Goal: Task Accomplishment & Management: Use online tool/utility

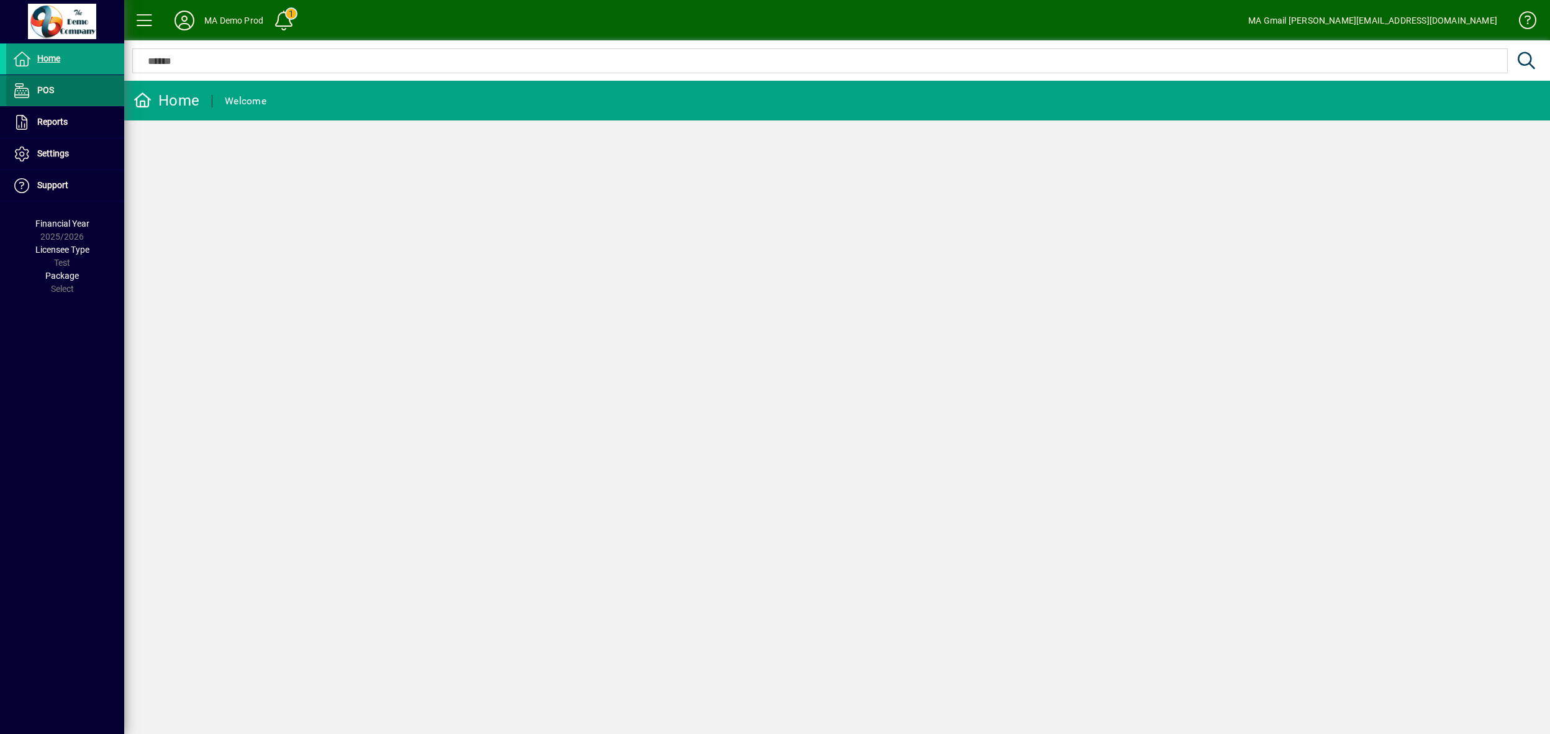
click at [66, 84] on span at bounding box center [65, 91] width 118 height 30
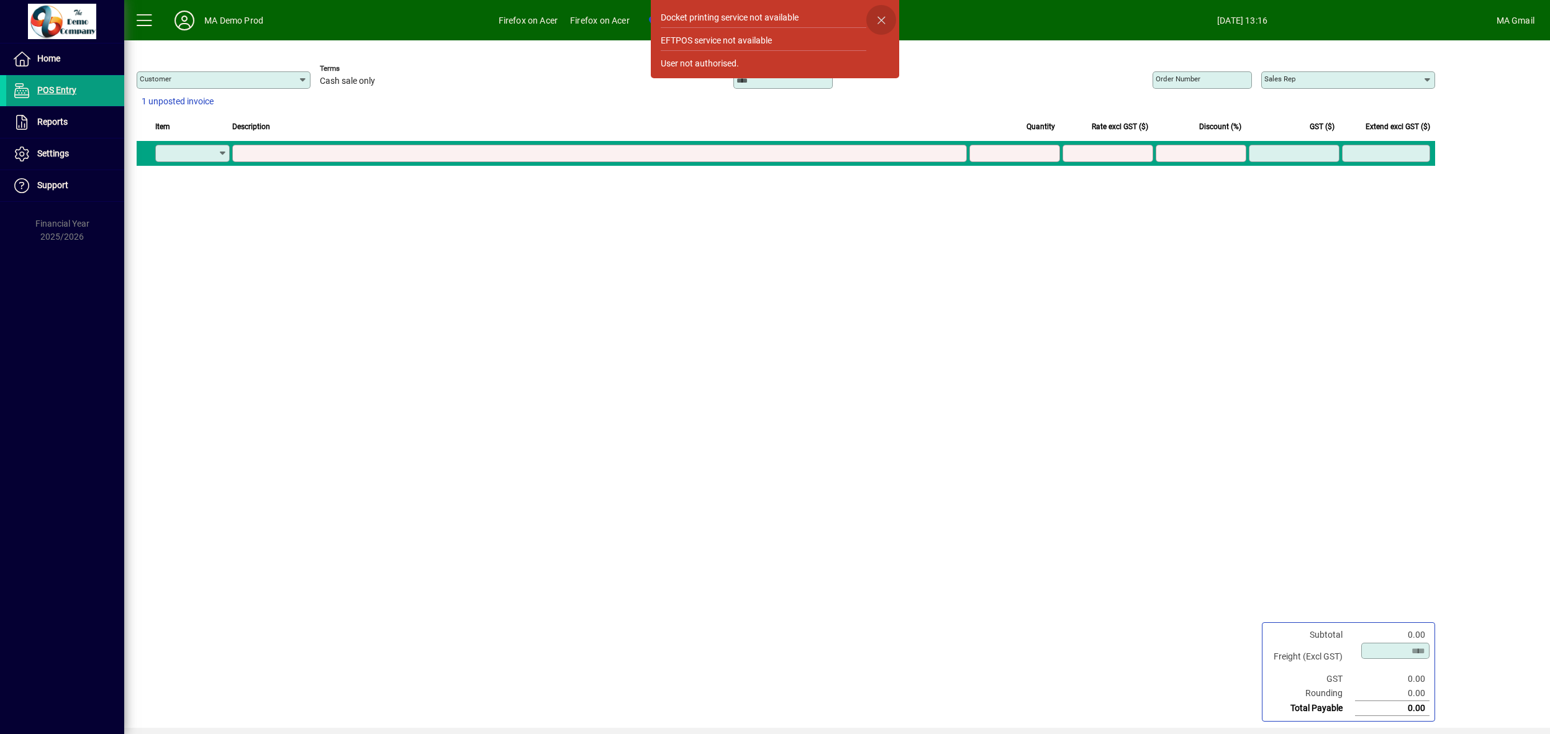
click at [883, 21] on span "button" at bounding box center [881, 20] width 30 height 30
click at [880, 18] on span "button" at bounding box center [881, 20] width 30 height 30
click at [809, 333] on div "Customer Terms Cash sale only Invoice number Order number Sales rep 1 unposted …" at bounding box center [784, 384] width 1320 height 688
click at [878, 19] on span "button" at bounding box center [881, 20] width 30 height 30
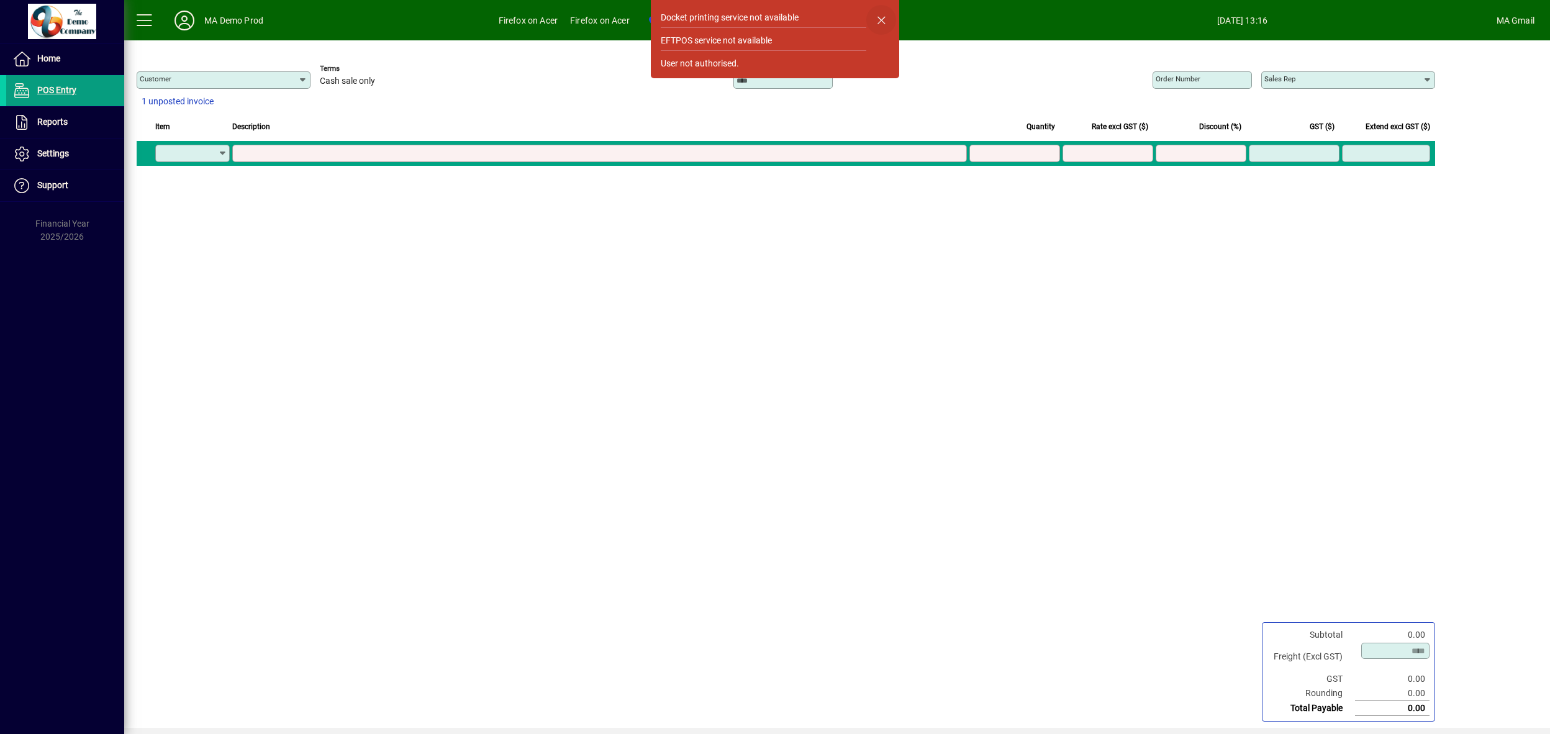
click at [878, 19] on span "button" at bounding box center [881, 20] width 30 height 30
click at [893, 21] on span "button" at bounding box center [881, 20] width 30 height 30
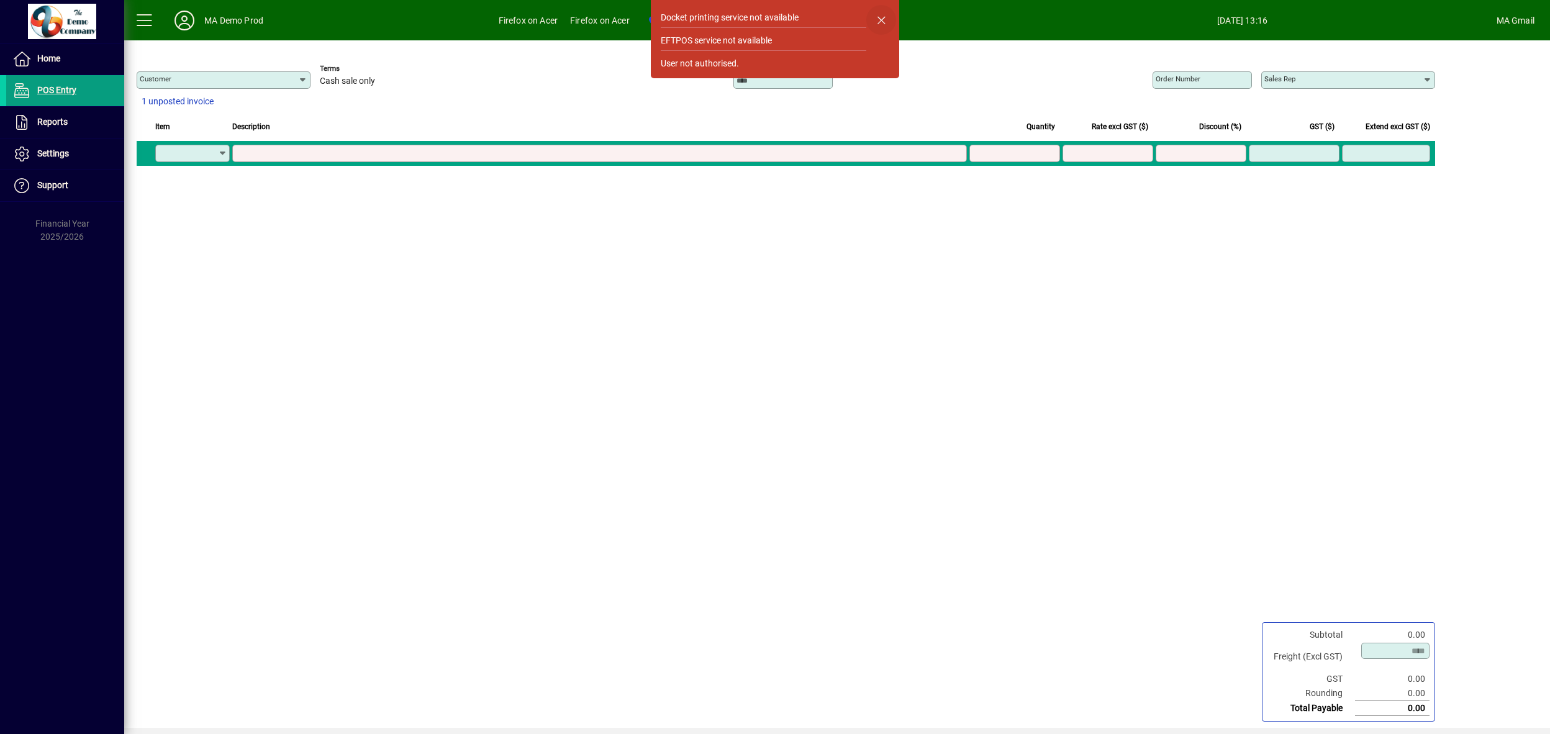
click at [890, 22] on span "button" at bounding box center [881, 20] width 30 height 30
drag, startPoint x: 886, startPoint y: 21, endPoint x: 829, endPoint y: 37, distance: 59.2
click at [886, 20] on span "button" at bounding box center [881, 20] width 30 height 30
click at [253, 73] on div "Customer" at bounding box center [224, 79] width 174 height 17
click at [240, 79] on input "Customer" at bounding box center [219, 80] width 158 height 10
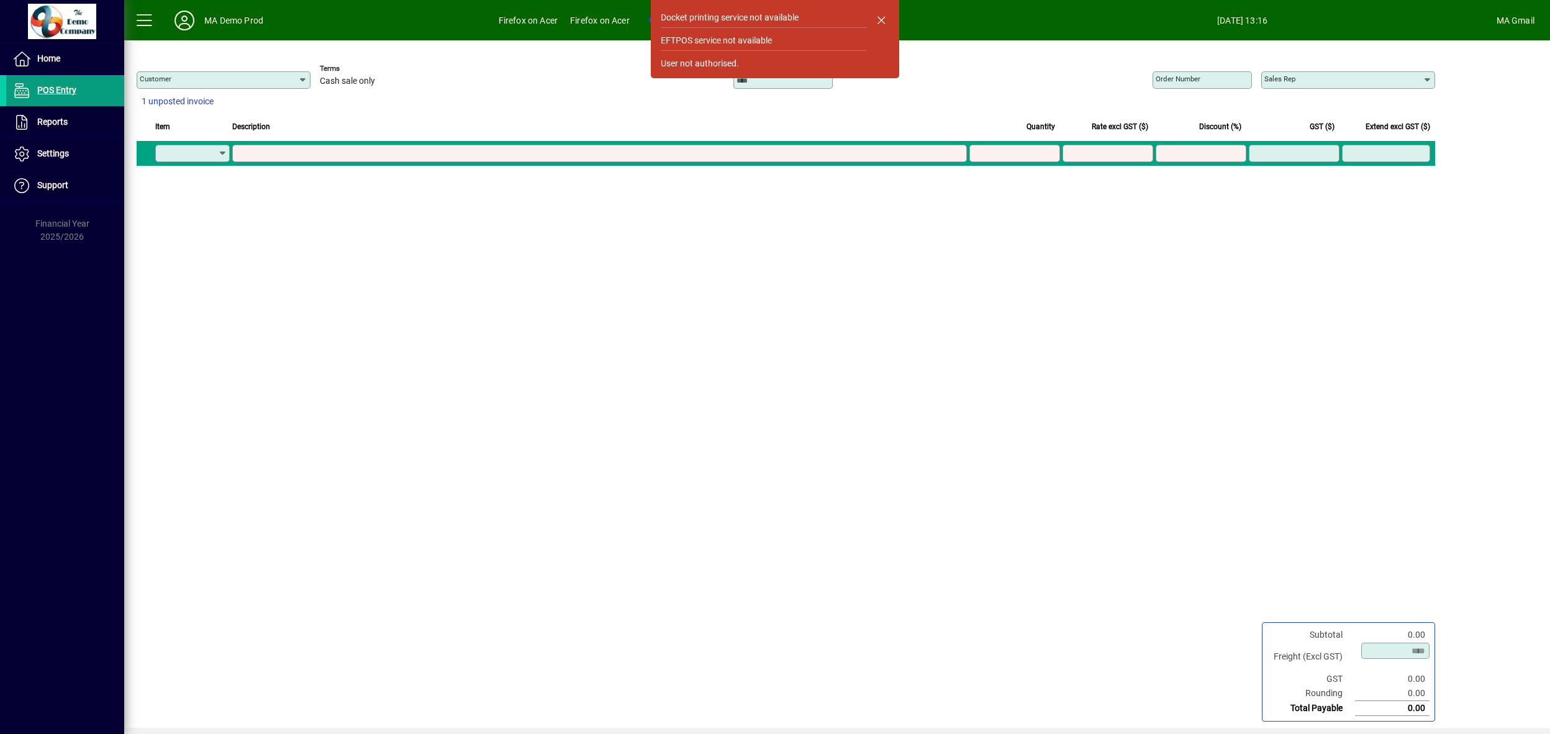
click at [303, 77] on icon at bounding box center [303, 80] width 10 height 10
click at [303, 78] on icon at bounding box center [303, 80] width 10 height 10
click at [1248, 356] on div "Customer Terms Cash sale only Invoice number Order number Sales rep 1 unposted …" at bounding box center [784, 384] width 1320 height 688
click at [1385, 78] on input "Sales rep" at bounding box center [1343, 80] width 158 height 10
click at [1420, 78] on input "Sales rep" at bounding box center [1343, 80] width 158 height 10
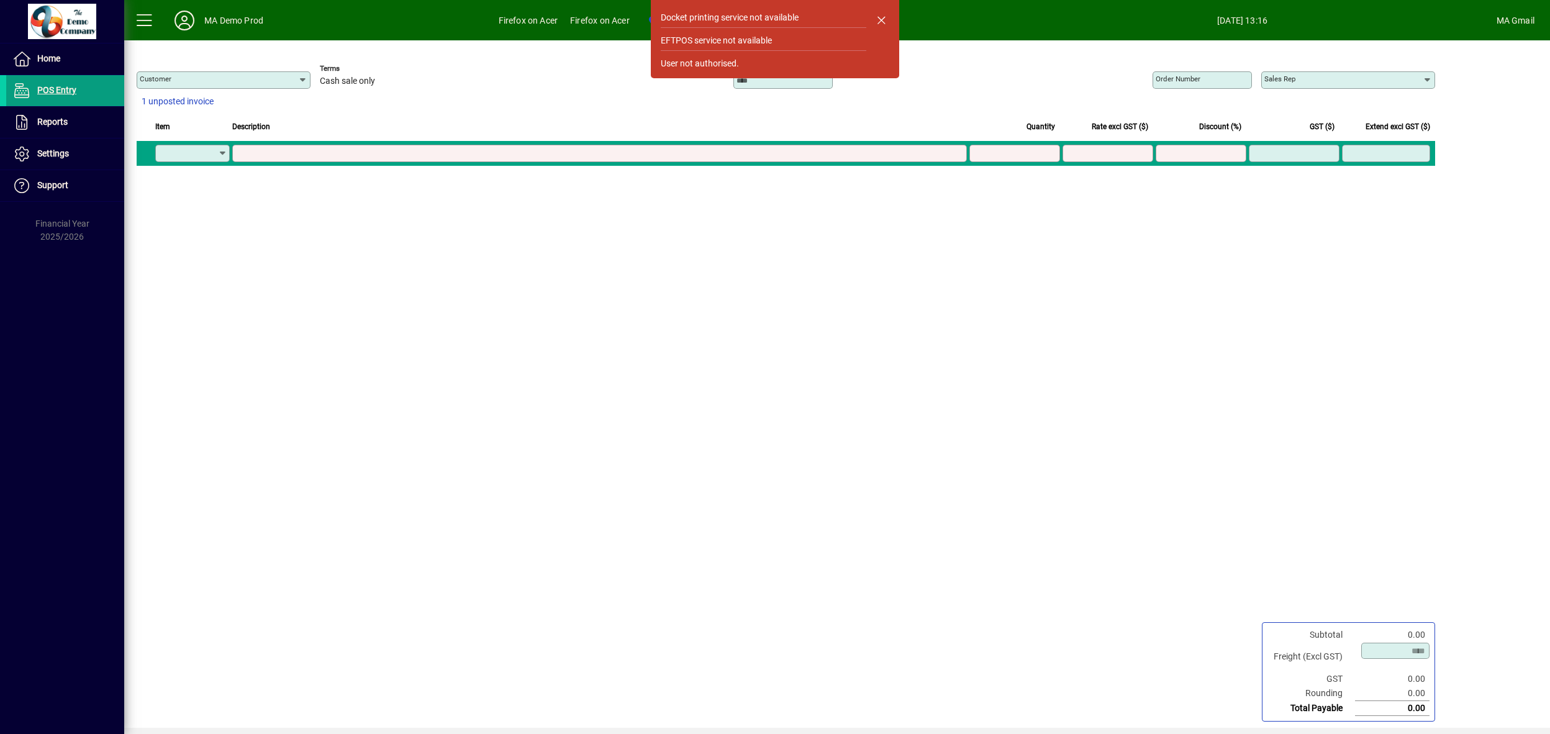
click at [1425, 78] on icon at bounding box center [1428, 80] width 10 height 10
click at [1425, 79] on icon at bounding box center [1428, 80] width 10 height 10
click at [1517, 22] on div "MA Gmail" at bounding box center [1516, 21] width 38 height 20
click at [186, 14] on icon at bounding box center [184, 21] width 25 height 20
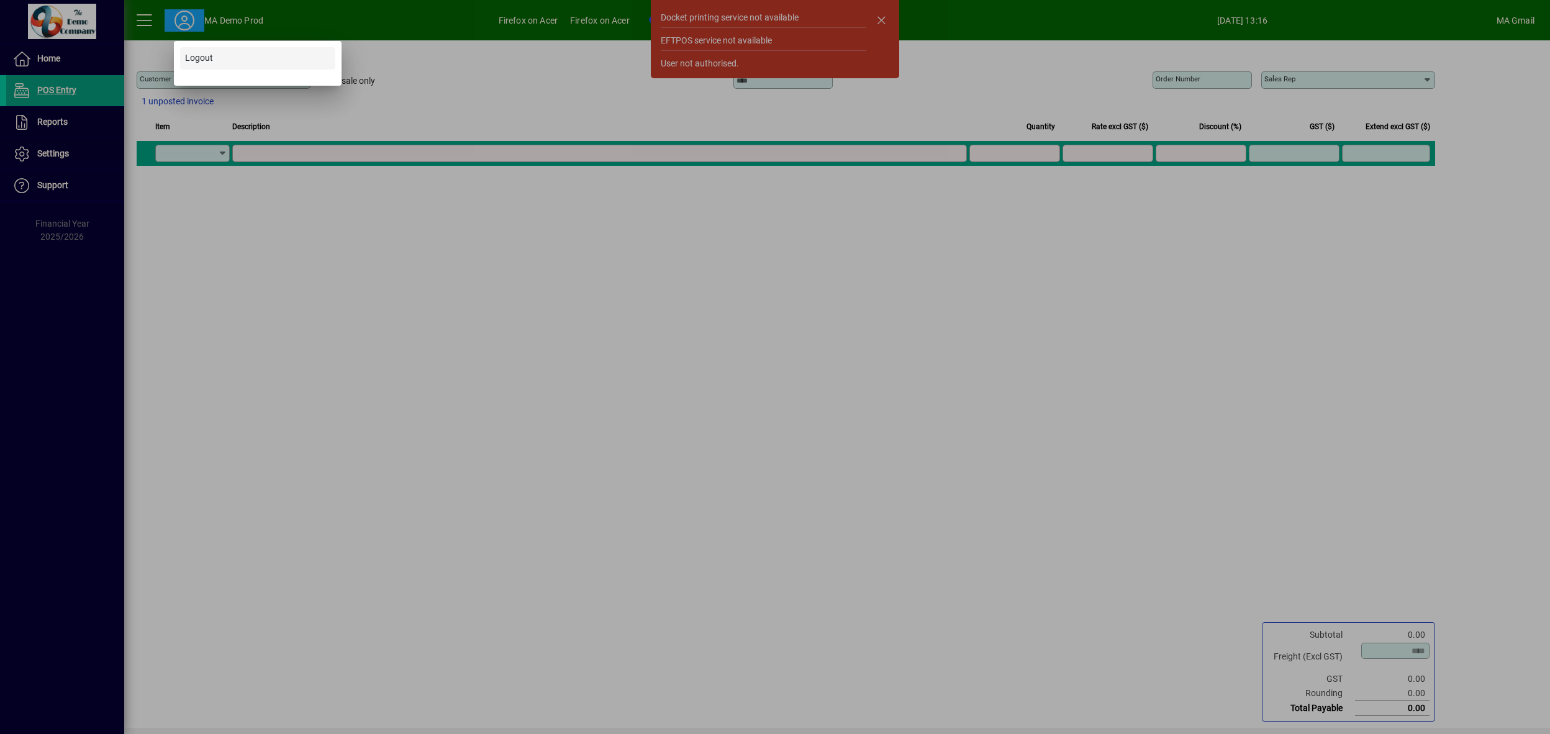
click at [202, 51] on span at bounding box center [257, 58] width 155 height 30
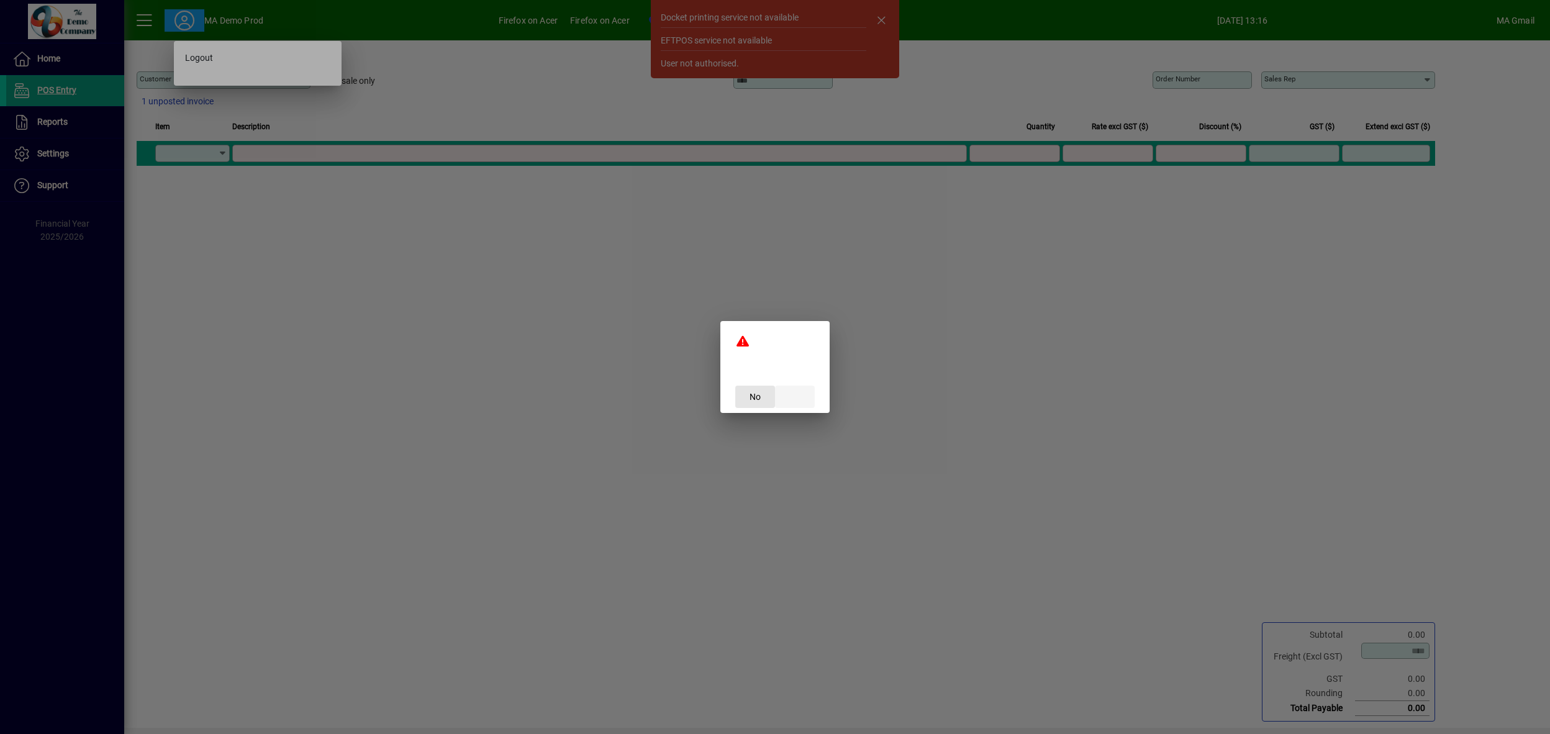
drag, startPoint x: 757, startPoint y: 398, endPoint x: 789, endPoint y: 401, distance: 31.8
click at [789, 401] on mat-dialog-actions "No" at bounding box center [774, 396] width 109 height 33
click at [797, 401] on span at bounding box center [795, 397] width 40 height 30
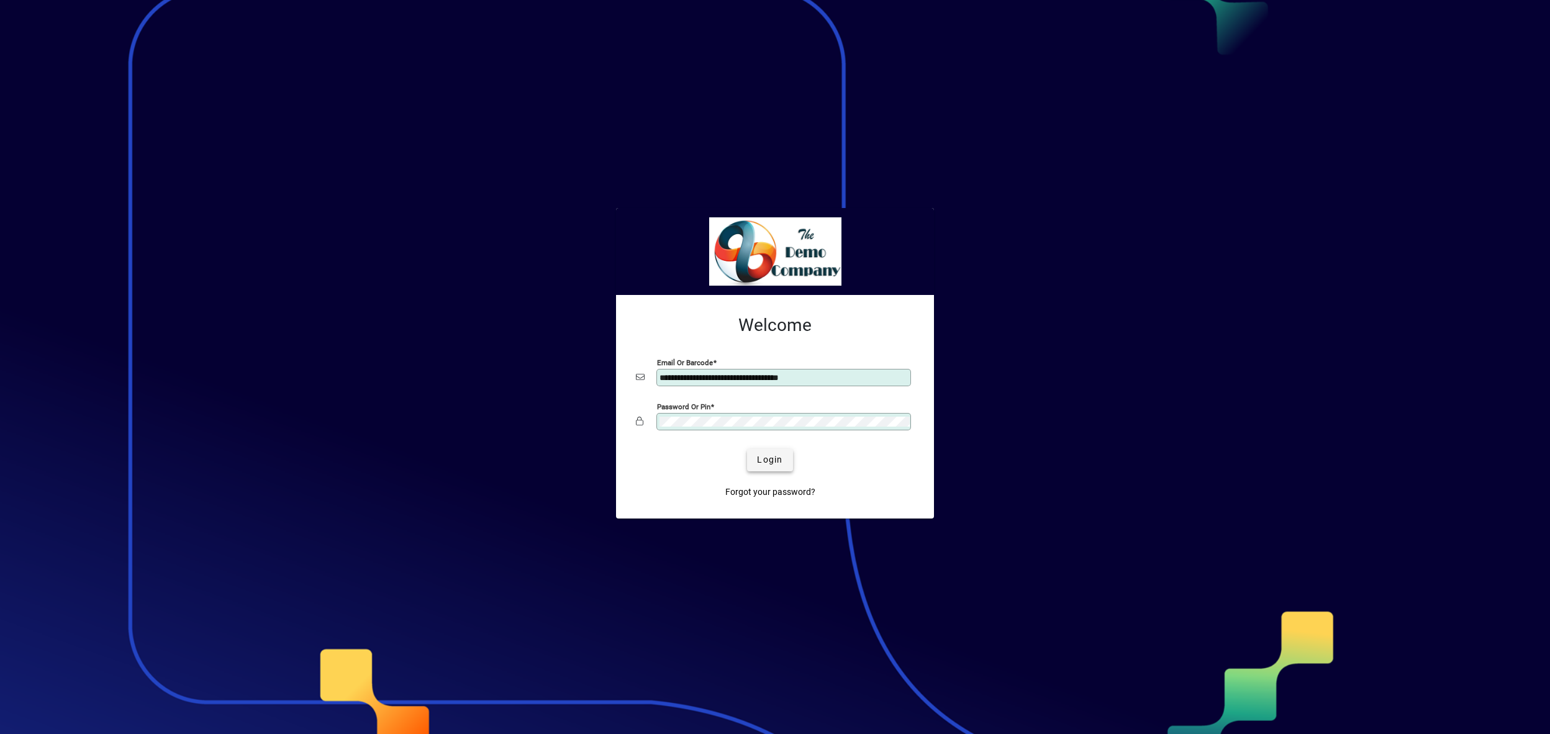
type input "**********"
click at [777, 455] on span "Login" at bounding box center [769, 459] width 25 height 13
